Goal: Task Accomplishment & Management: Manage account settings

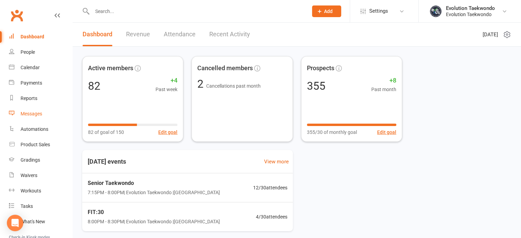
click at [34, 113] on div "Messages" at bounding box center [32, 113] width 22 height 5
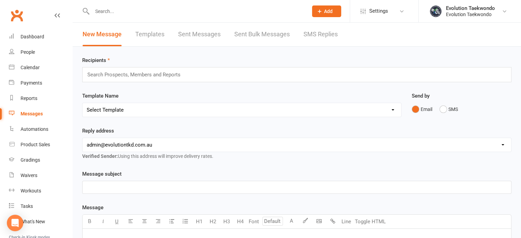
click at [160, 34] on link "Templates" at bounding box center [149, 35] width 29 height 24
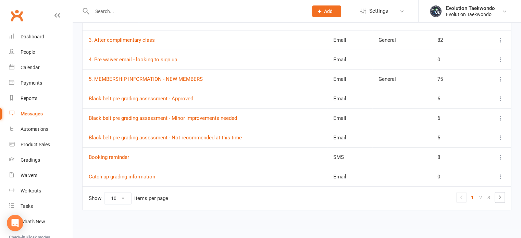
scroll to position [141, 0]
click at [481, 196] on link "2" at bounding box center [480, 198] width 8 height 10
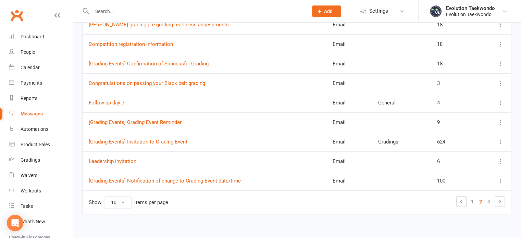
scroll to position [141, 0]
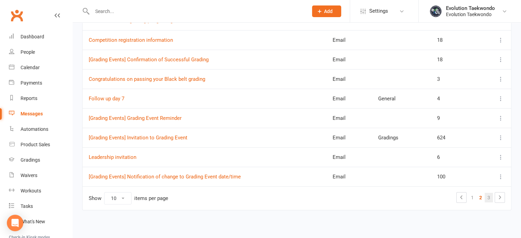
click at [487, 198] on link "3" at bounding box center [488, 198] width 8 height 10
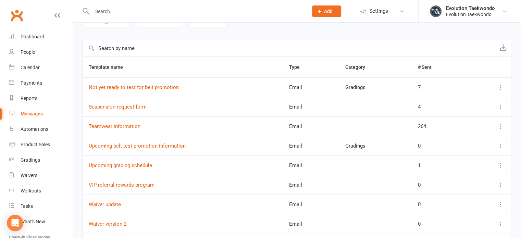
scroll to position [51, 0]
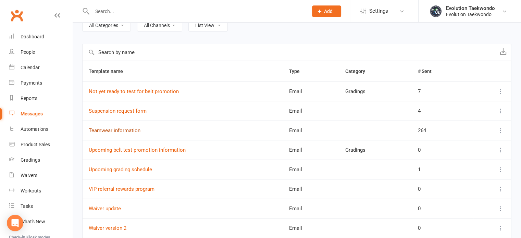
click at [129, 128] on link "Teamwear information" at bounding box center [115, 130] width 52 height 6
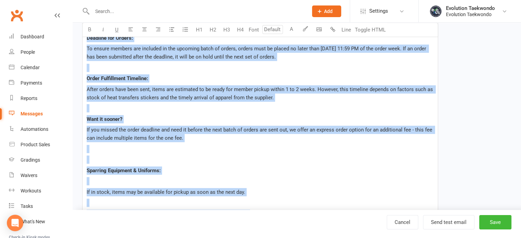
scroll to position [561, 0]
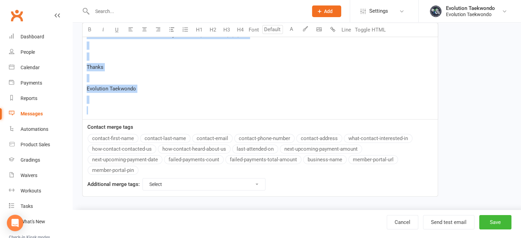
drag, startPoint x: 86, startPoint y: 60, endPoint x: 252, endPoint y: 111, distance: 173.1
copy div "Lo ipsumdol, Si ame cons Adipiscin Elitsedd eiusm tem inci ut laboreetd magnaal…"
click at [30, 53] on div "People" at bounding box center [28, 51] width 14 height 5
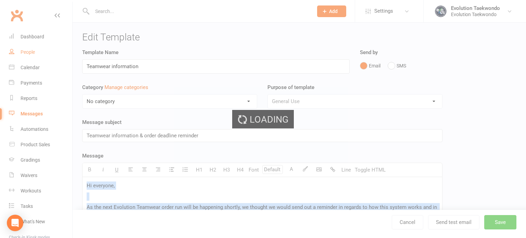
select select "100"
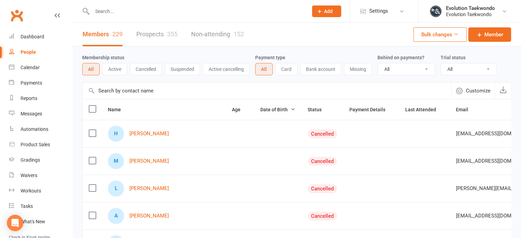
click at [117, 12] on input "text" at bounding box center [196, 12] width 213 height 10
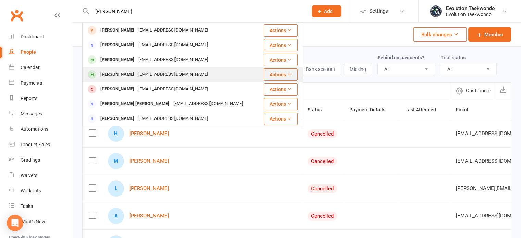
type input "[PERSON_NAME]"
click at [119, 75] on div "[PERSON_NAME]" at bounding box center [117, 74] width 38 height 10
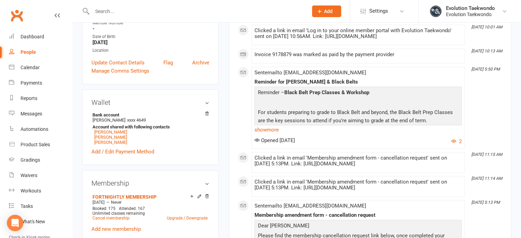
scroll to position [146, 0]
click at [101, 130] on link "[PERSON_NAME]" at bounding box center [110, 132] width 33 height 5
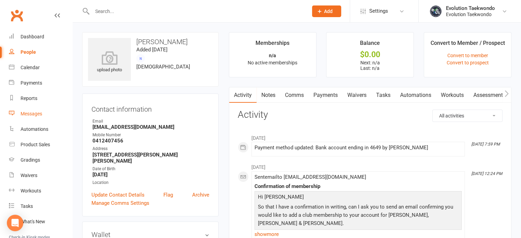
click at [31, 113] on div "Messages" at bounding box center [32, 113] width 22 height 5
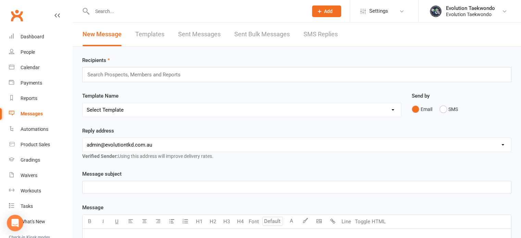
click at [325, 35] on link "SMS Replies" at bounding box center [320, 35] width 34 height 24
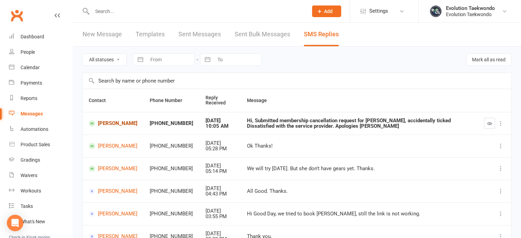
click at [119, 122] on link "[PERSON_NAME]" at bounding box center [113, 123] width 49 height 7
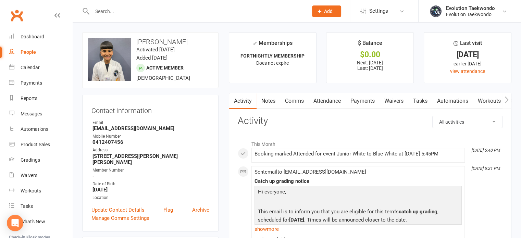
click at [300, 101] on link "Comms" at bounding box center [294, 101] width 28 height 16
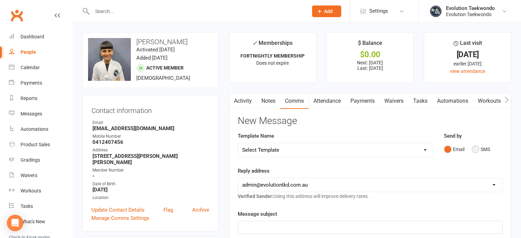
click at [476, 150] on button "SMS" at bounding box center [480, 149] width 18 height 13
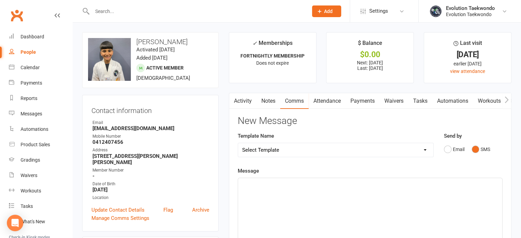
click at [299, 186] on p "﻿" at bounding box center [370, 184] width 256 height 8
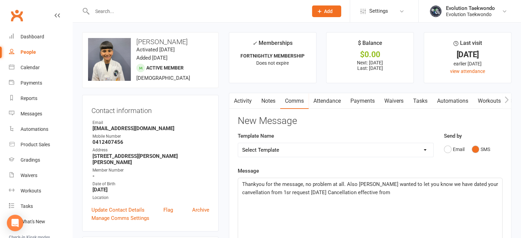
click at [359, 184] on span "Thankyou for the message, no problem at all. Also [PERSON_NAME] wanted to let y…" at bounding box center [370, 188] width 257 height 14
click at [464, 184] on span "Thankyou for the message, no problem at all. Also just wanted to let you know w…" at bounding box center [370, 188] width 256 height 14
click at [396, 192] on p "Thankyou for the message, no problem at all. Also just wanted to let you know w…" at bounding box center [370, 188] width 256 height 16
click at [452, 191] on span "Thankyou for the message, no problem at all. Also just wanted to let you know w…" at bounding box center [364, 188] width 245 height 14
click at [476, 191] on p "Thankyou for the message, no problem at all. Also just wanted to let you know w…" at bounding box center [370, 188] width 256 height 16
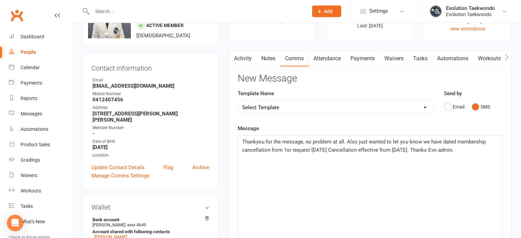
scroll to position [43, 0]
click at [290, 146] on span "Thankyou for the message, no problem at all. Also just wanted to let you know w…" at bounding box center [364, 145] width 245 height 14
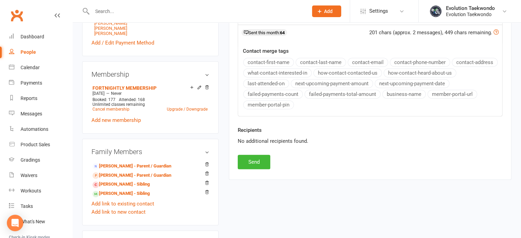
scroll to position [256, 0]
click at [258, 159] on button "Send" at bounding box center [254, 162] width 33 height 14
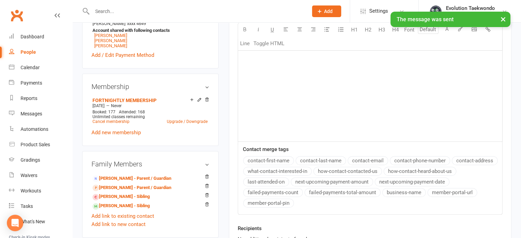
scroll to position [244, 0]
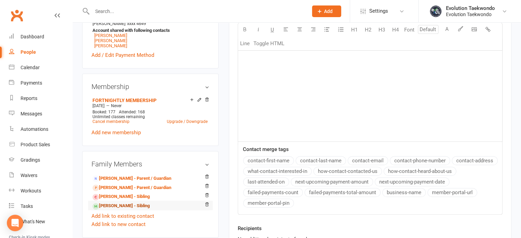
click at [135, 202] on link "[PERSON_NAME] - Sibling" at bounding box center [120, 205] width 57 height 7
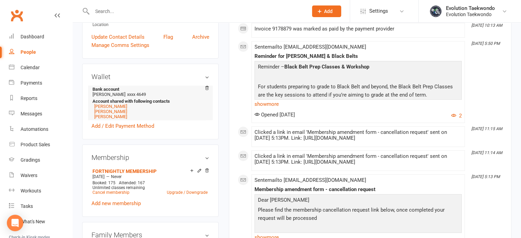
scroll to position [174, 0]
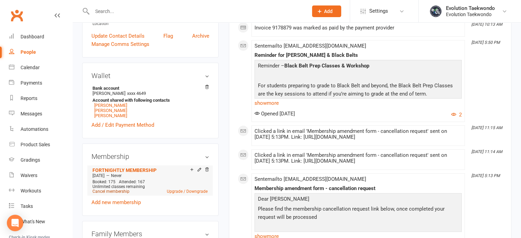
click at [118, 189] on link "Cancel membership" at bounding box center [110, 191] width 37 height 5
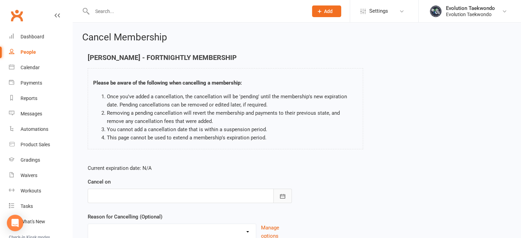
click at [283, 197] on icon "button" at bounding box center [282, 196] width 7 height 7
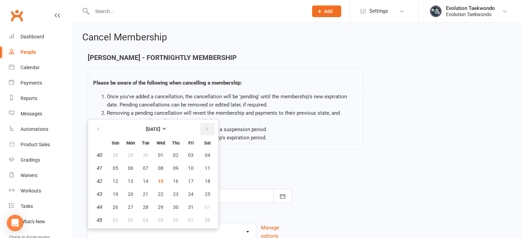
click at [205, 128] on icon "button" at bounding box center [206, 128] width 5 height 5
click at [205, 169] on span "08" at bounding box center [207, 167] width 5 height 5
type input "[DATE]"
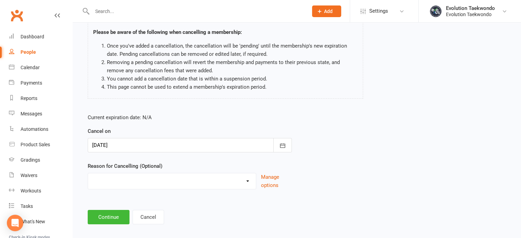
scroll to position [57, 0]
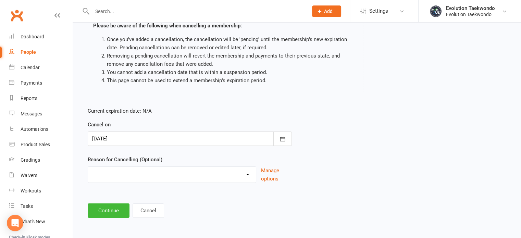
click at [248, 174] on select "Holiday Injury Other reason" at bounding box center [172, 174] width 168 height 14
select select "2"
click at [88, 167] on select "Holiday Injury Other reason" at bounding box center [172, 174] width 168 height 14
click at [226, 210] on input at bounding box center [190, 210] width 204 height 14
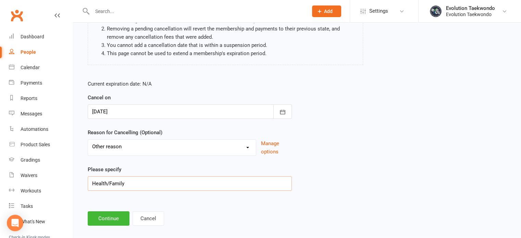
scroll to position [92, 0]
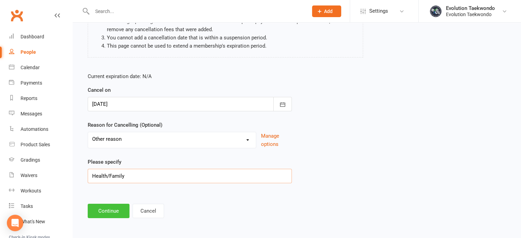
type input "Health/Family"
click at [110, 209] on button "Continue" at bounding box center [109, 211] width 42 height 14
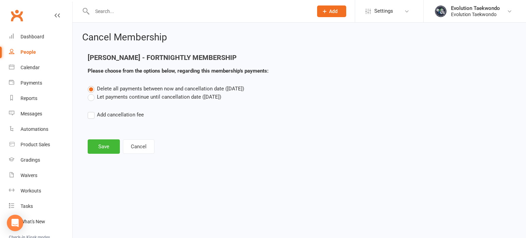
click at [92, 98] on label "Let payments continue until cancellation date ([DATE])" at bounding box center [154, 97] width 133 height 8
click at [92, 93] on input "Let payments continue until cancellation date ([DATE])" at bounding box center [90, 93] width 4 height 0
click at [103, 146] on button "Save" at bounding box center [104, 146] width 32 height 14
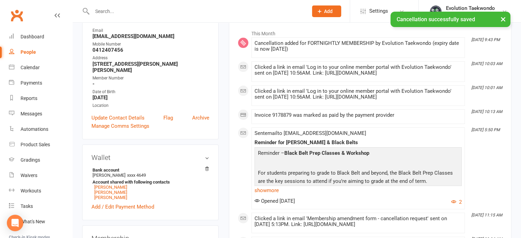
scroll to position [116, 0]
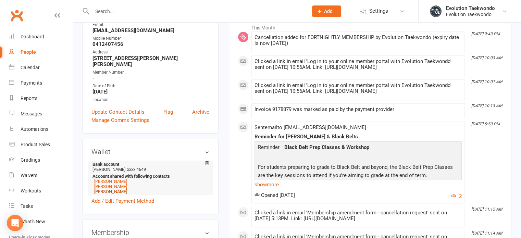
click at [114, 189] on link "[PERSON_NAME]" at bounding box center [110, 191] width 33 height 5
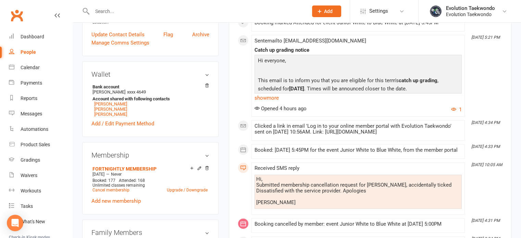
scroll to position [176, 0]
click at [125, 187] on link "Cancel membership" at bounding box center [110, 189] width 37 height 5
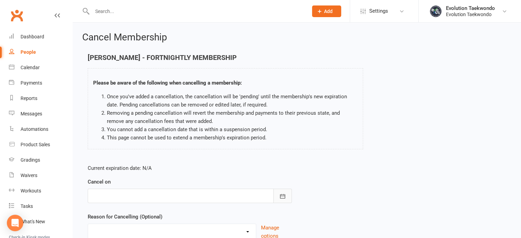
click at [281, 194] on icon "button" at bounding box center [282, 196] width 5 height 4
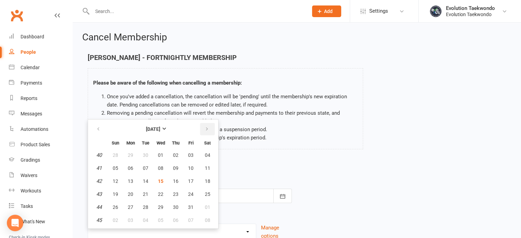
click at [205, 132] on button "button" at bounding box center [207, 129] width 15 height 12
click at [207, 167] on span "08" at bounding box center [207, 167] width 5 height 5
type input "[DATE]"
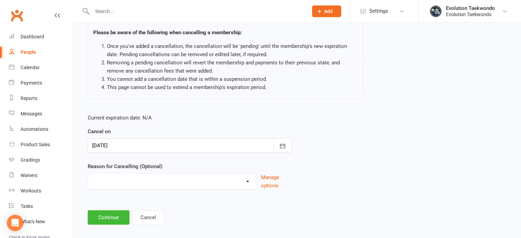
scroll to position [57, 0]
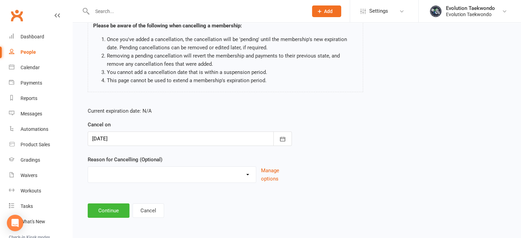
click at [246, 174] on select "Holiday Injury Other reason" at bounding box center [172, 174] width 168 height 14
select select "0"
click at [88, 167] on select "Holiday Injury Other reason" at bounding box center [172, 174] width 168 height 14
click at [108, 210] on button "Continue" at bounding box center [109, 210] width 42 height 14
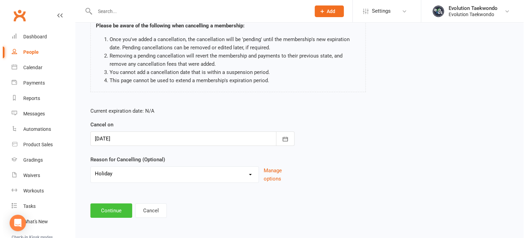
scroll to position [0, 0]
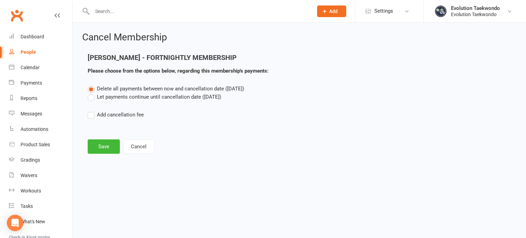
click at [91, 97] on label "Let payments continue until cancellation date ([DATE])" at bounding box center [154, 97] width 133 height 8
click at [91, 93] on input "Let payments continue until cancellation date ([DATE])" at bounding box center [90, 93] width 4 height 0
click at [105, 146] on button "Save" at bounding box center [104, 146] width 32 height 14
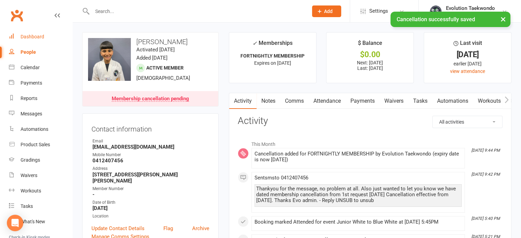
click at [39, 35] on div "Dashboard" at bounding box center [33, 36] width 24 height 5
